Goal: Task Accomplishment & Management: Manage account settings

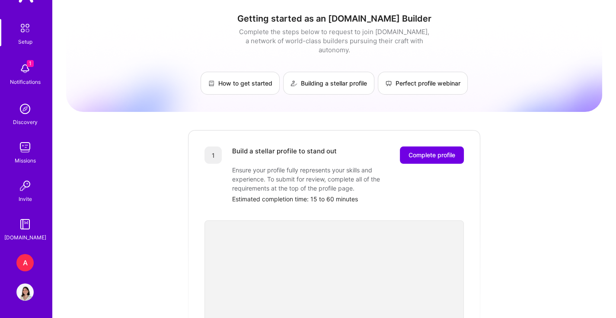
click at [26, 290] on img at bounding box center [24, 292] width 17 height 17
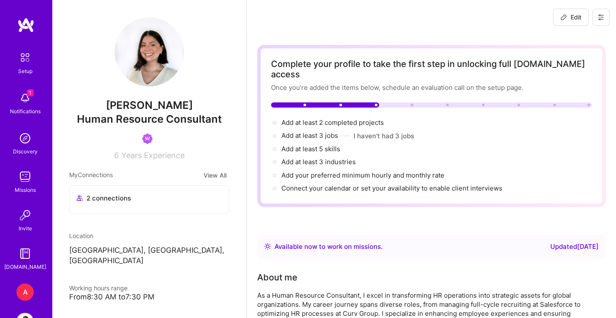
click at [605, 16] on button at bounding box center [601, 17] width 17 height 17
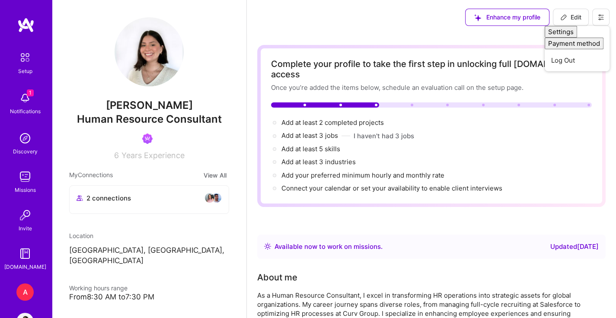
click at [568, 20] on span "Edit" at bounding box center [571, 17] width 21 height 9
select select "US"
select select "Right Now"
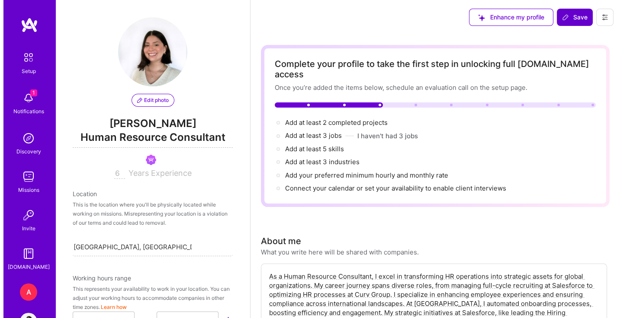
scroll to position [423, 0]
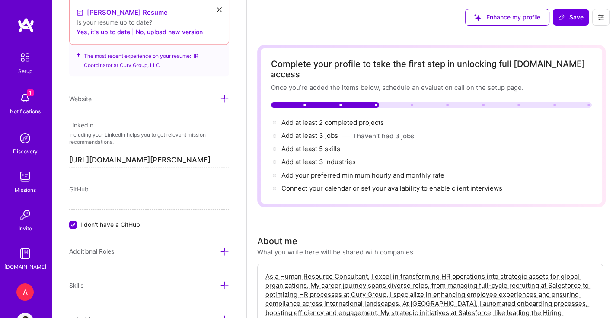
click at [596, 19] on button at bounding box center [601, 17] width 17 height 17
click at [574, 80] on button "Log Out" at bounding box center [577, 81] width 65 height 22
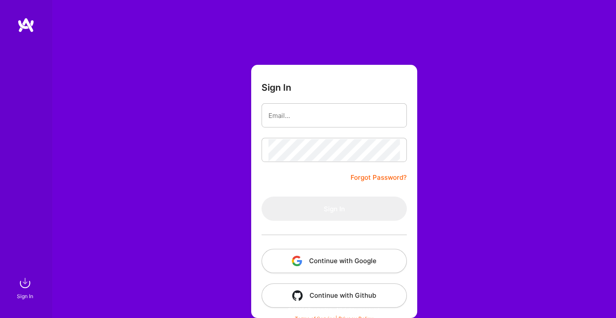
click at [376, 259] on button "Continue with Google" at bounding box center [334, 261] width 145 height 24
